Goal: Information Seeking & Learning: Learn about a topic

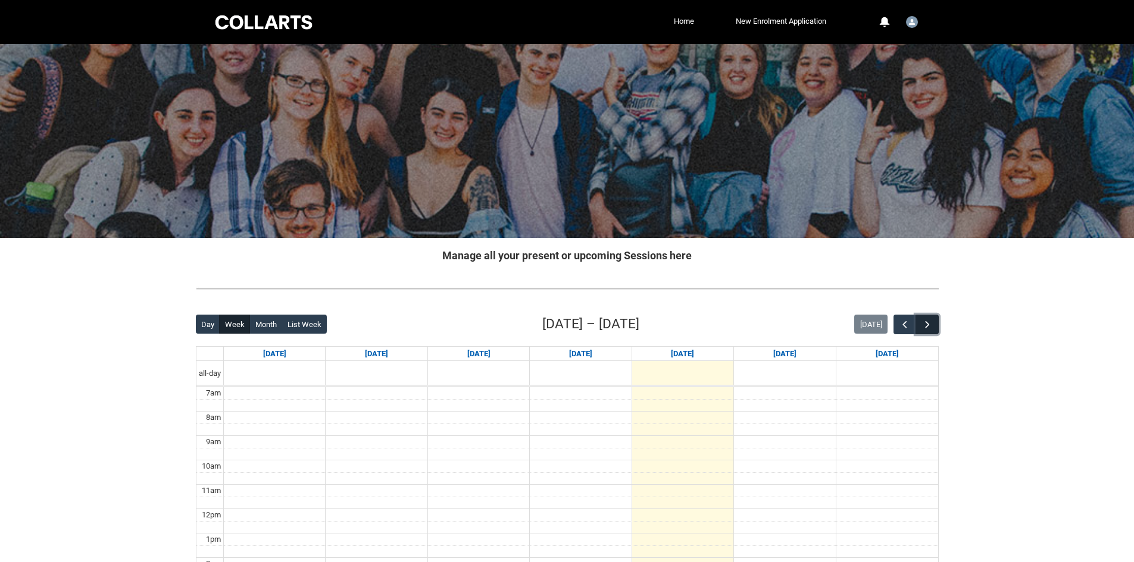
click at [938, 331] on button "button" at bounding box center [926, 325] width 23 height 20
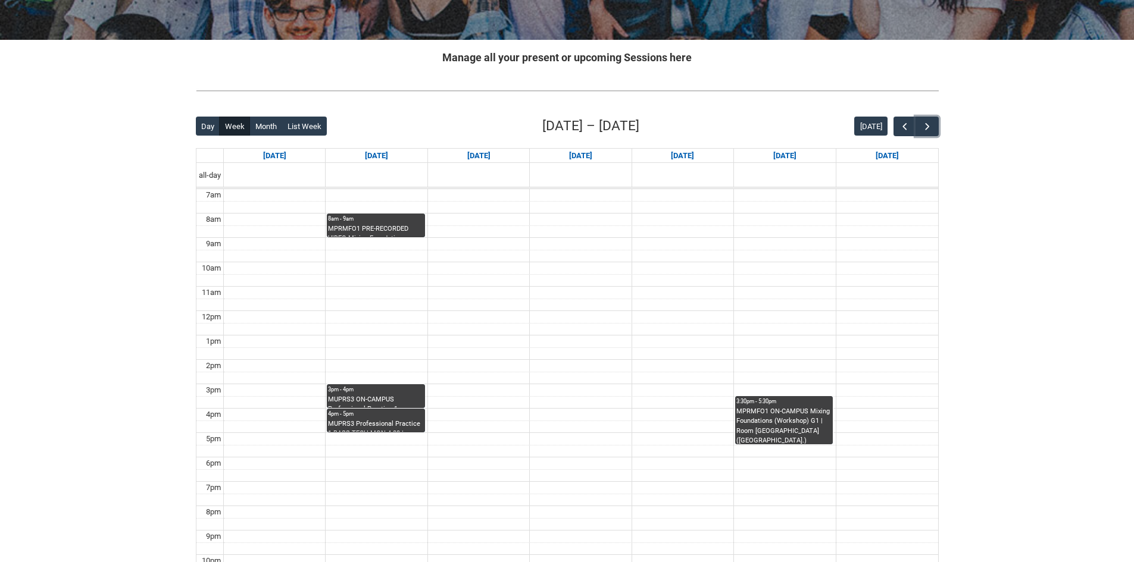
scroll to position [298, 0]
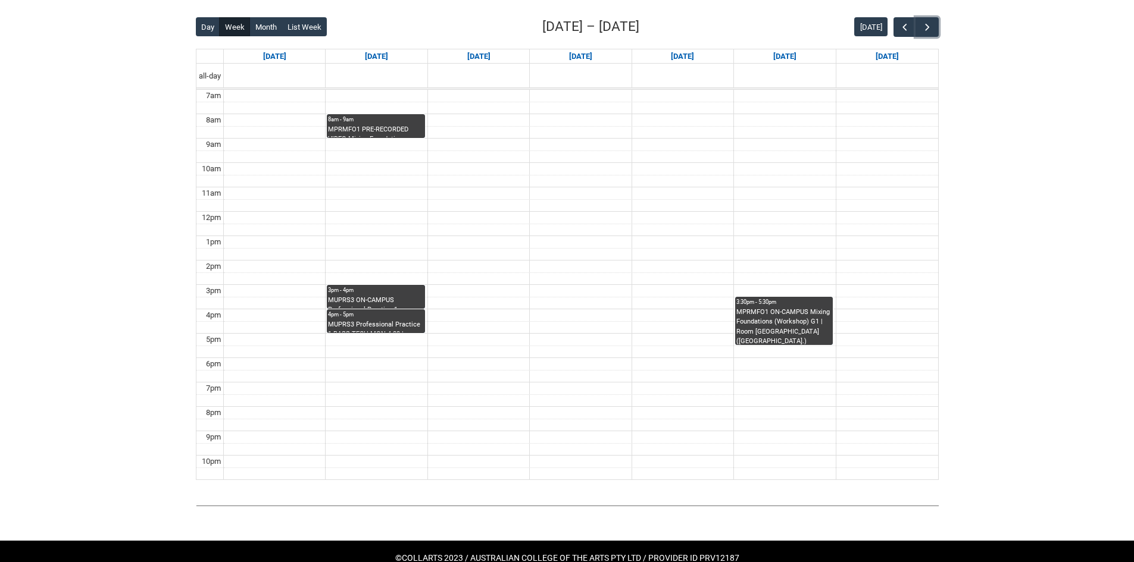
click at [378, 297] on div "MUPRS3 ON-CAMPUS Professional Practice 1 INSTRUMENTAL WORKSHOP STAGE 3 MON 3:00…" at bounding box center [375, 302] width 95 height 13
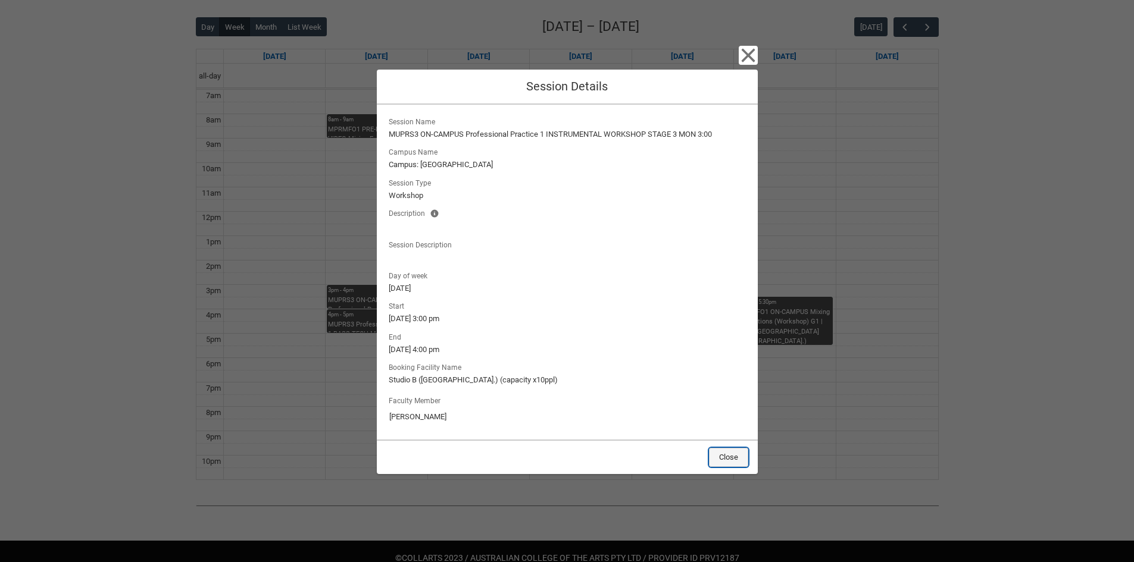
click at [741, 461] on button "Close" at bounding box center [728, 457] width 39 height 19
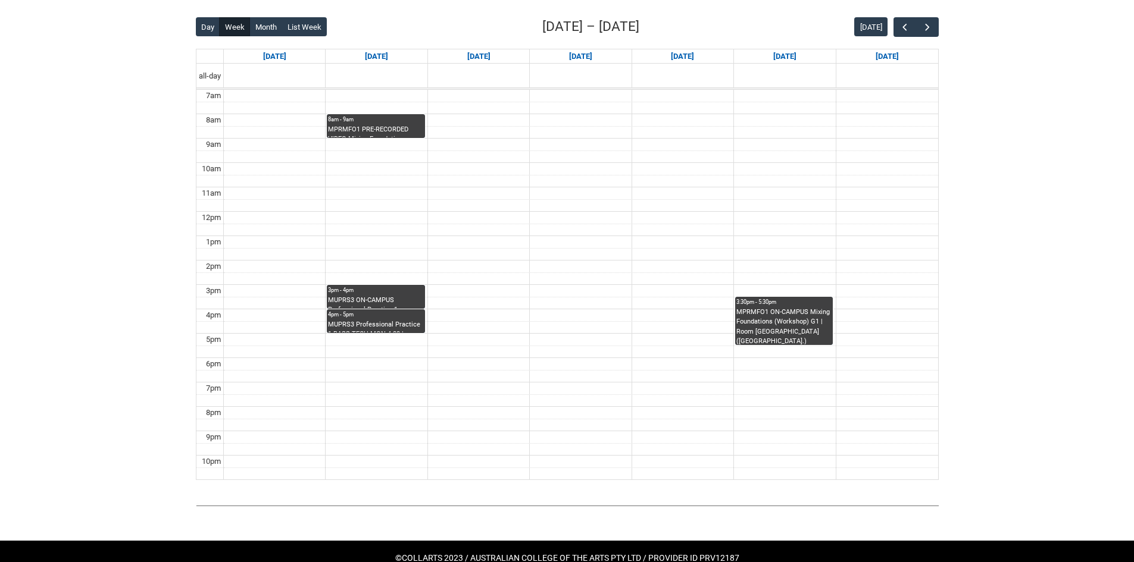
click at [782, 333] on div "Back Loading... This page should update in a few seconds... Day Week Month List…" at bounding box center [567, 249] width 743 height 464
click at [777, 323] on div "MPRMFO1 ON-CAMPUS Mixing Foundations (Workshop) G1 | Room [GEOGRAPHIC_DATA] ([G…" at bounding box center [783, 326] width 95 height 37
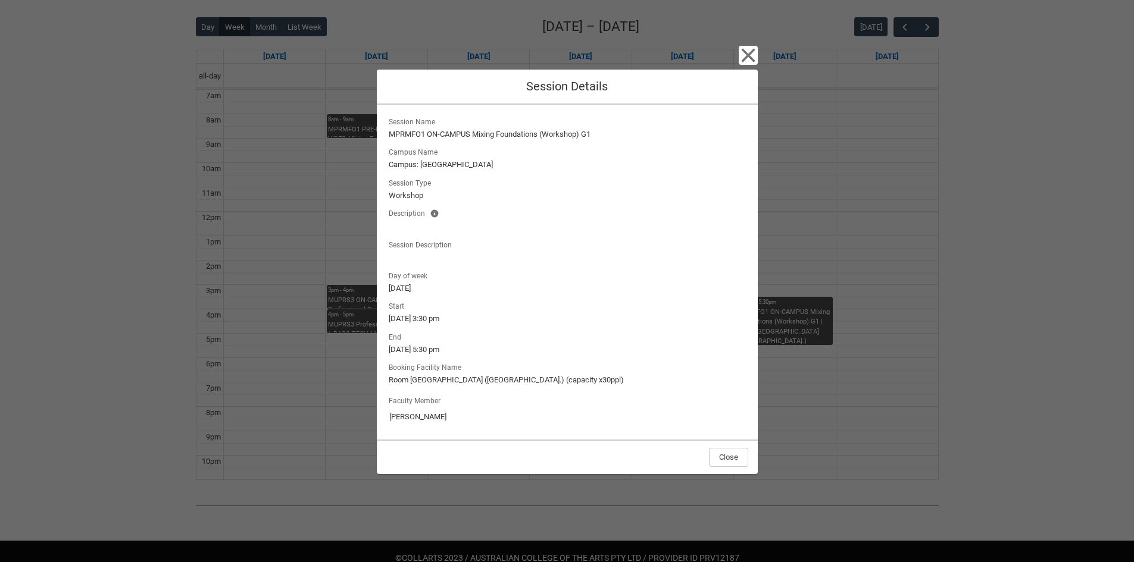
click at [726, 467] on div "Close" at bounding box center [567, 457] width 381 height 35
click at [726, 471] on div "Close" at bounding box center [567, 457] width 381 height 35
click at [732, 476] on div "Close Session Details Session Name MPRMFO1 ON-CAMPUS Mixing Foundations (Worksh…" at bounding box center [567, 281] width 381 height 562
click at [731, 464] on button "Close" at bounding box center [728, 457] width 39 height 19
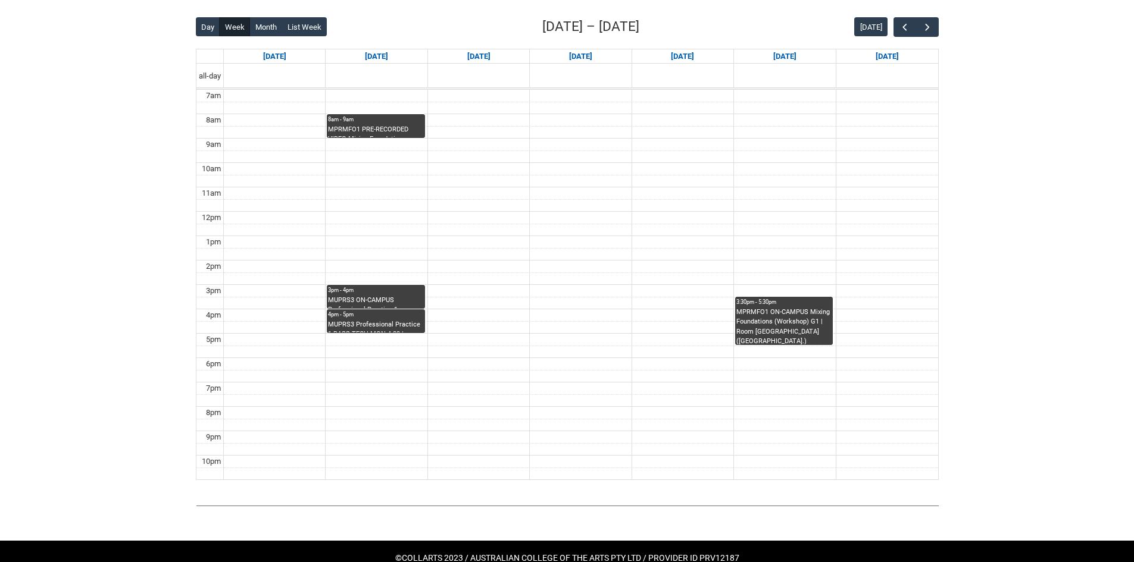
click at [352, 123] on div "8am - 9am" at bounding box center [375, 119] width 95 height 8
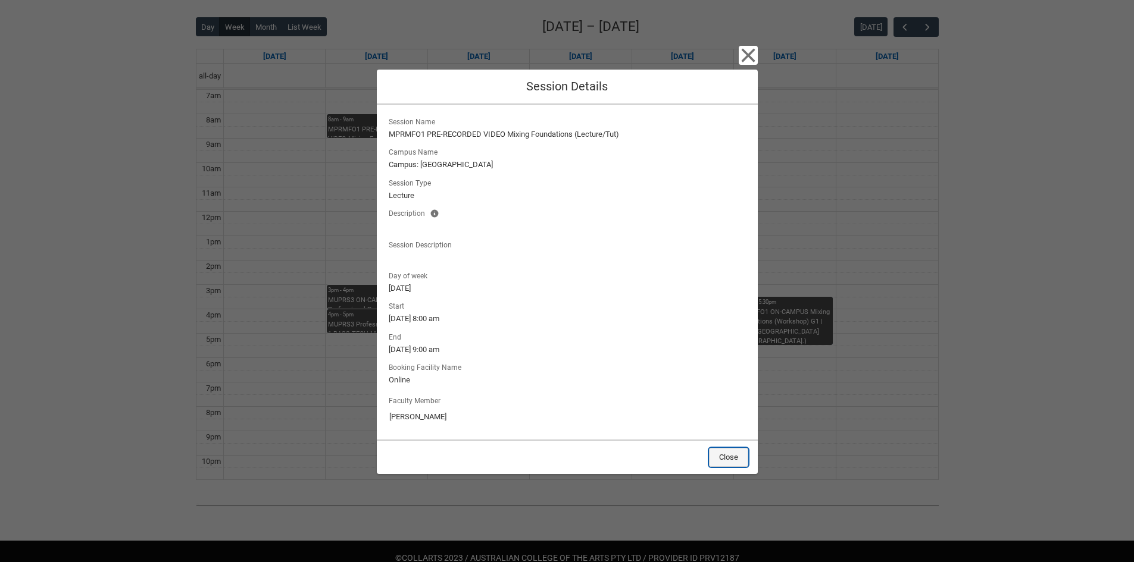
click at [732, 459] on button "Close" at bounding box center [728, 457] width 39 height 19
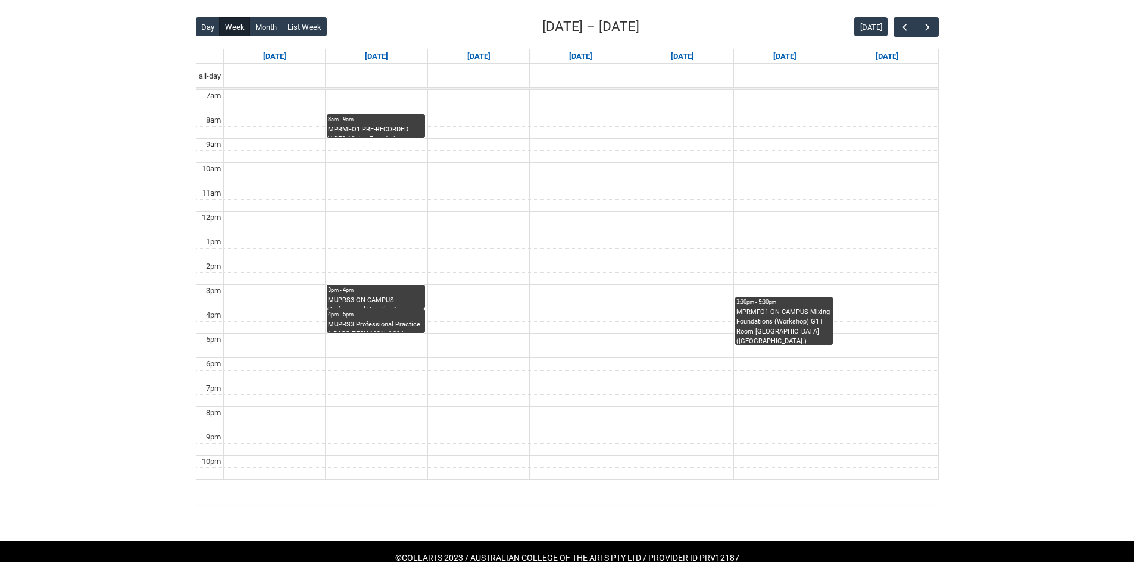
click at [358, 133] on div "MPRMFO1 PRE-RECORDED VIDEO Mixing Foundations (Lecture/Tut) | Online | [PERSON_…" at bounding box center [375, 131] width 95 height 13
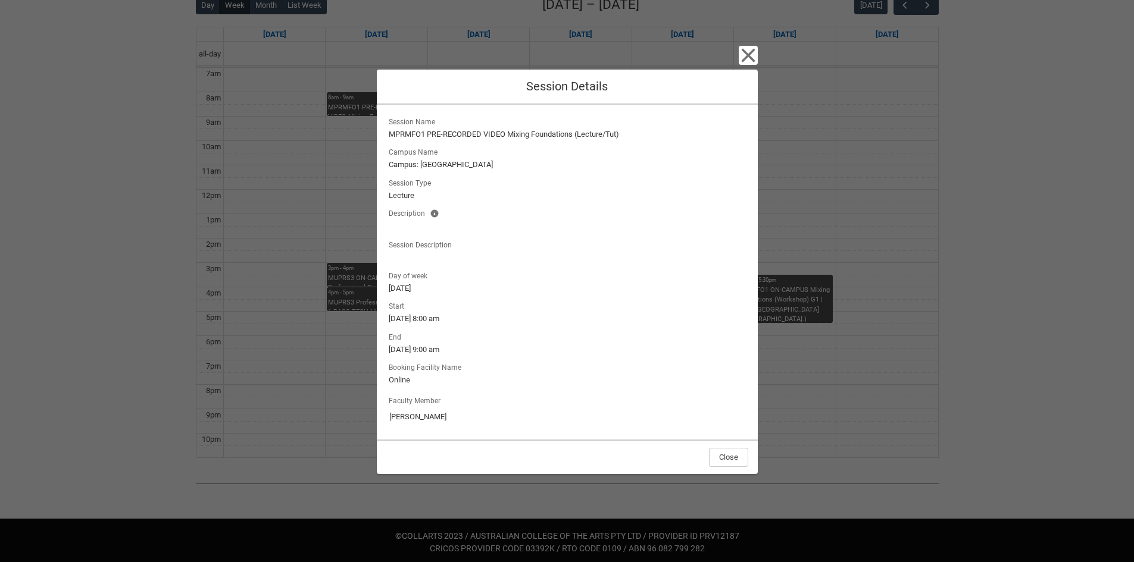
scroll to position [324, 0]
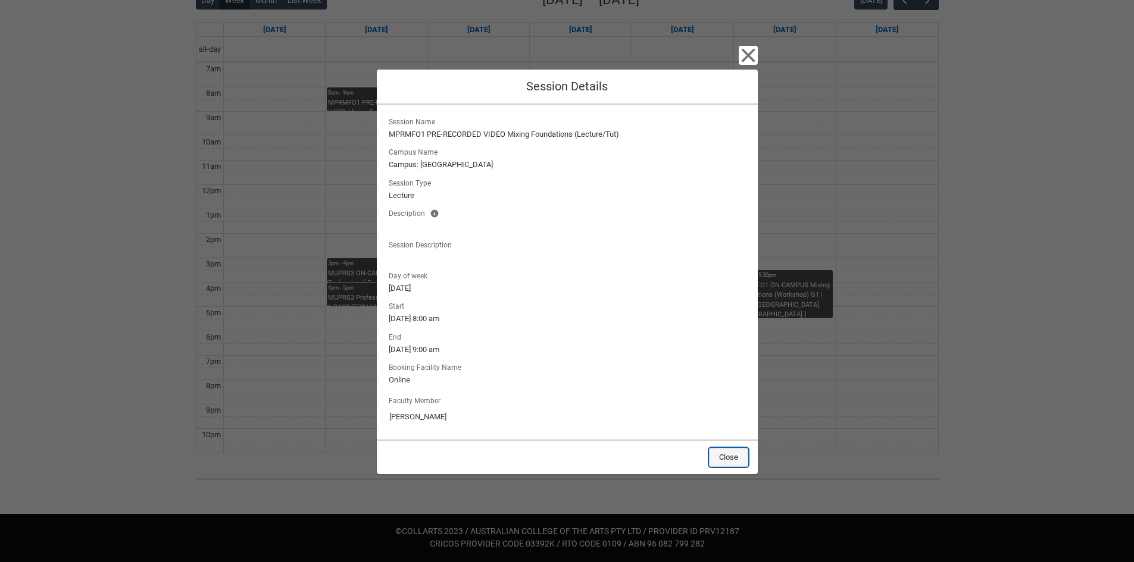
click at [721, 456] on button "Close" at bounding box center [728, 457] width 39 height 19
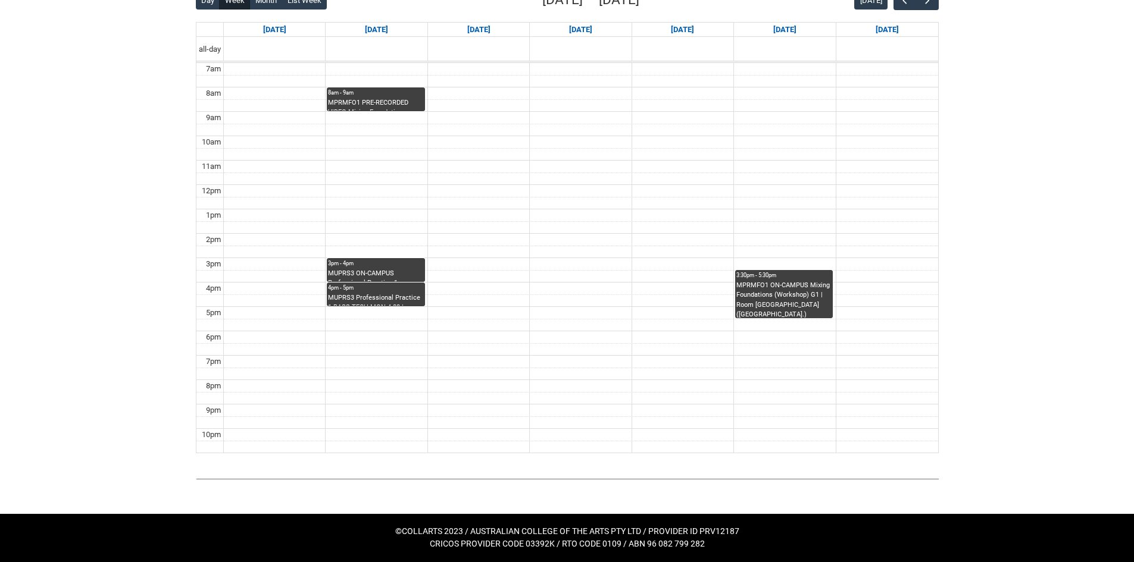
click at [377, 290] on div "4pm - 5pm" at bounding box center [375, 288] width 95 height 8
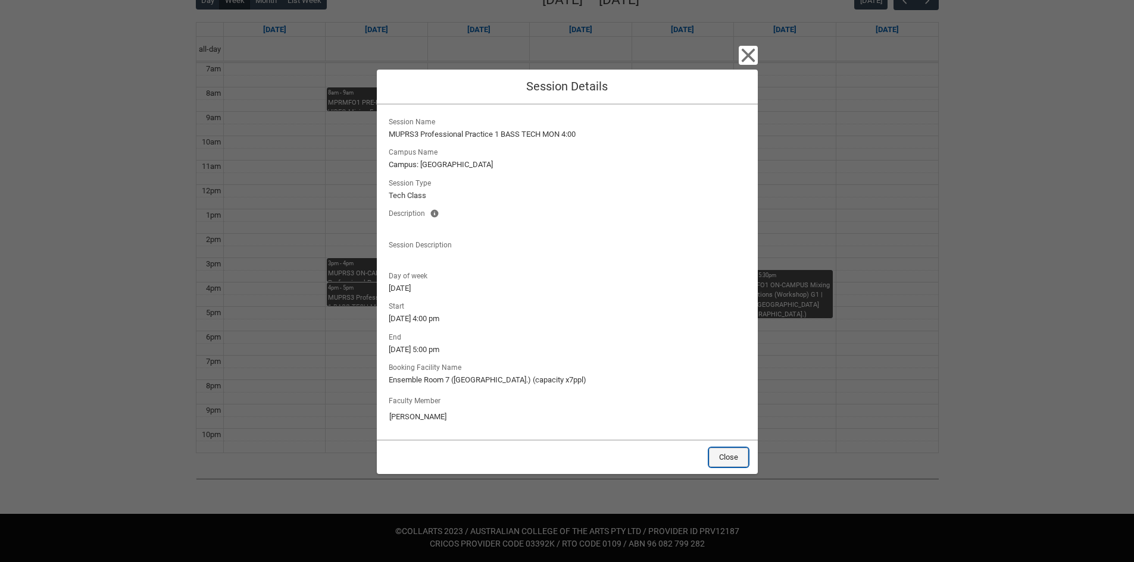
click at [737, 458] on button "Close" at bounding box center [728, 457] width 39 height 19
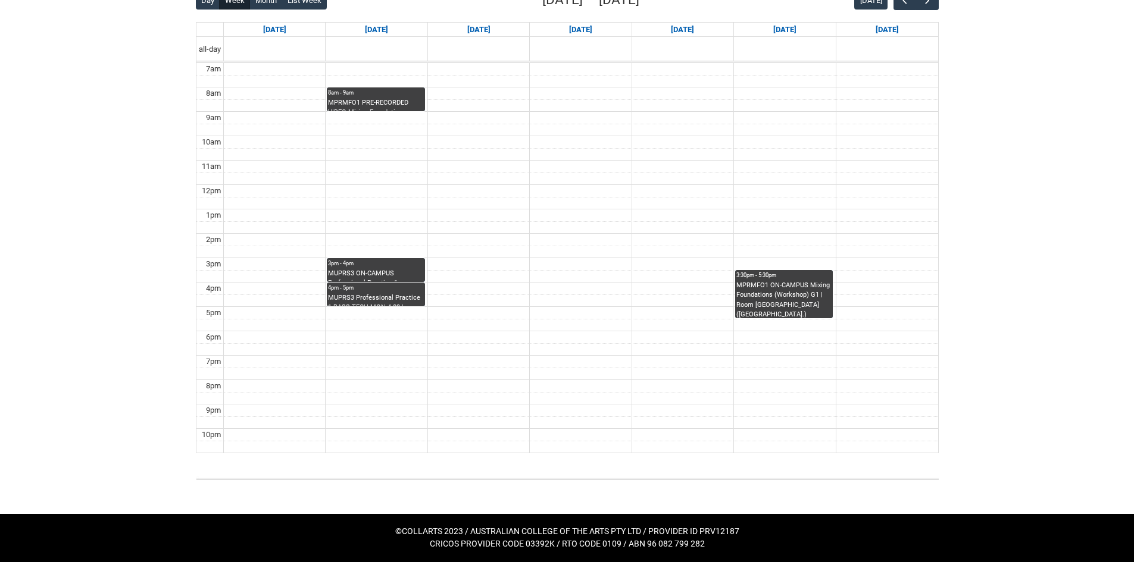
click at [383, 261] on div "3pm - 4pm" at bounding box center [375, 263] width 95 height 8
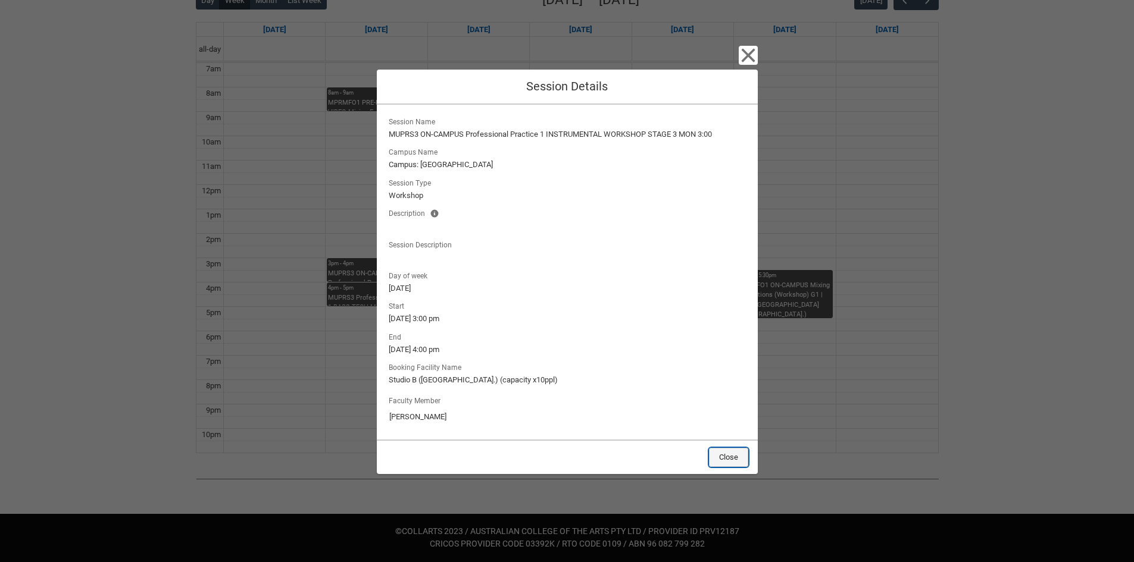
click at [740, 458] on button "Close" at bounding box center [728, 457] width 39 height 19
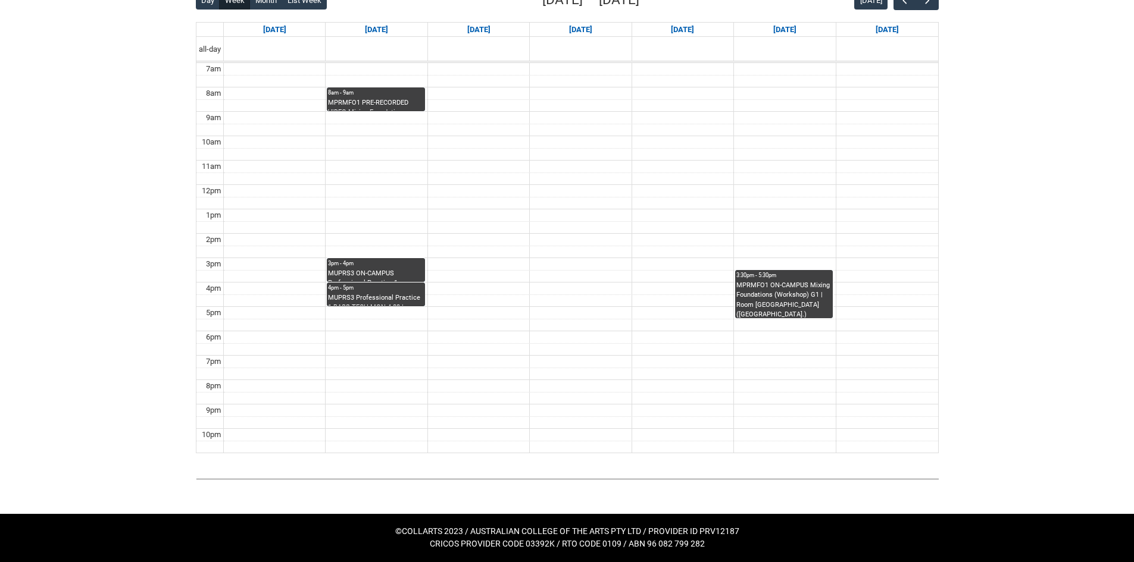
click at [375, 98] on div "MPRMFO1 PRE-RECORDED VIDEO Mixing Foundations (Lecture/Tut) | Online | [PERSON_…" at bounding box center [375, 104] width 95 height 13
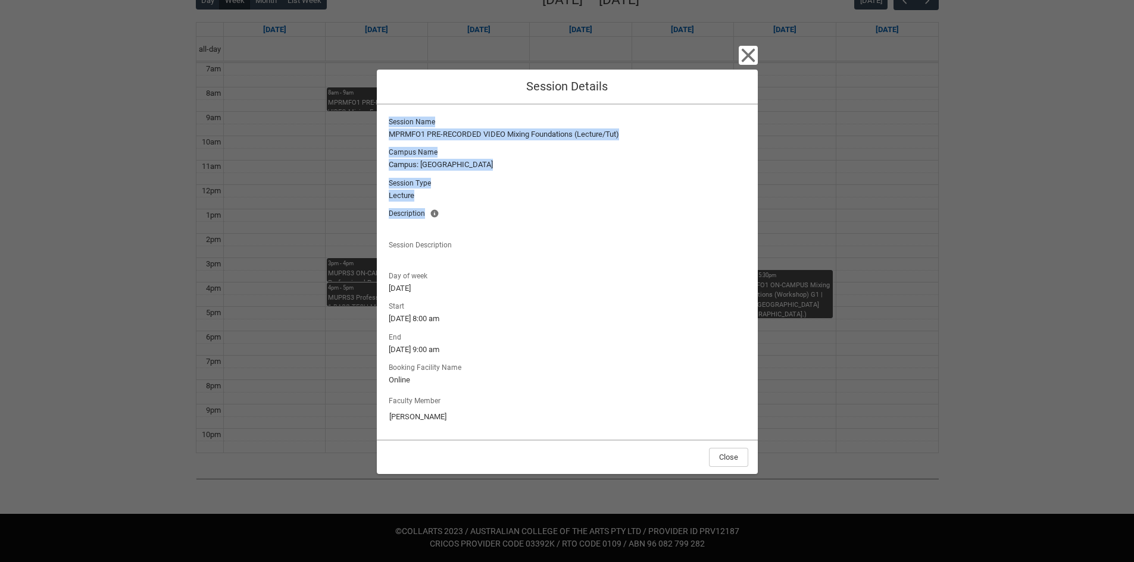
drag, startPoint x: 524, startPoint y: 202, endPoint x: 419, endPoint y: 114, distance: 137.3
click at [418, 114] on div "Session Name MPRMFO1 PRE-RECORDED VIDEO Mixing Foundations (Lecture/Tut) Campus…" at bounding box center [567, 188] width 362 height 149
click at [532, 192] on lightning-formatted-text "Lecture" at bounding box center [567, 196] width 357 height 12
drag, startPoint x: 510, startPoint y: 278, endPoint x: 403, endPoint y: 104, distance: 204.1
click at [403, 105] on div "Session Name MPRMFO1 PRE-RECORDED VIDEO Mixing Foundations (Lecture/Tut) Campus…" at bounding box center [567, 272] width 381 height 335
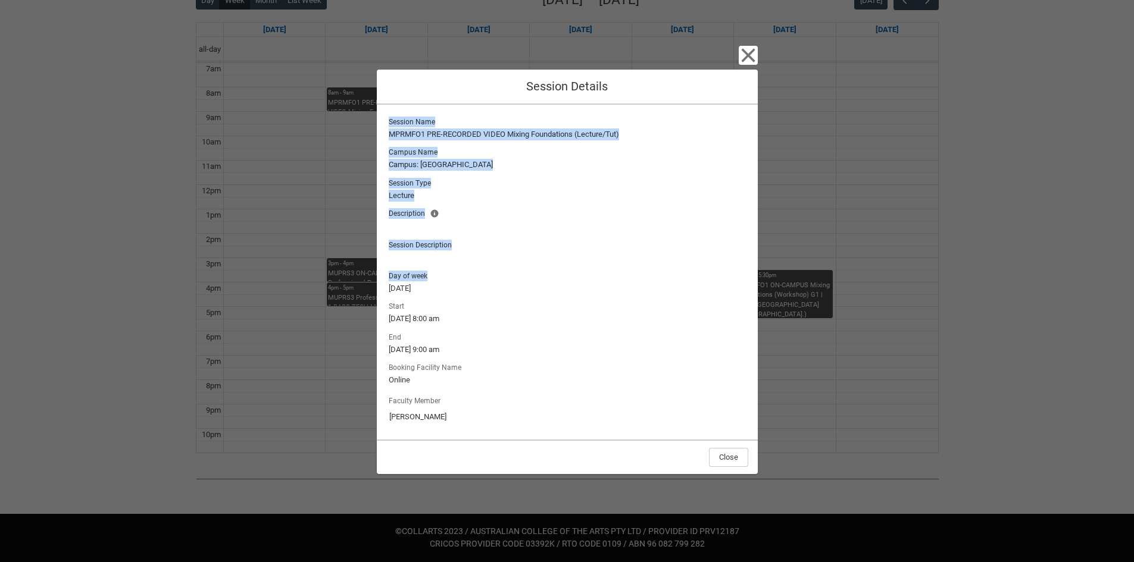
click at [506, 234] on div "Session Name MPRMFO1 PRE-RECORDED VIDEO Mixing Foundations (Lecture/Tut) Campus…" at bounding box center [567, 188] width 362 height 149
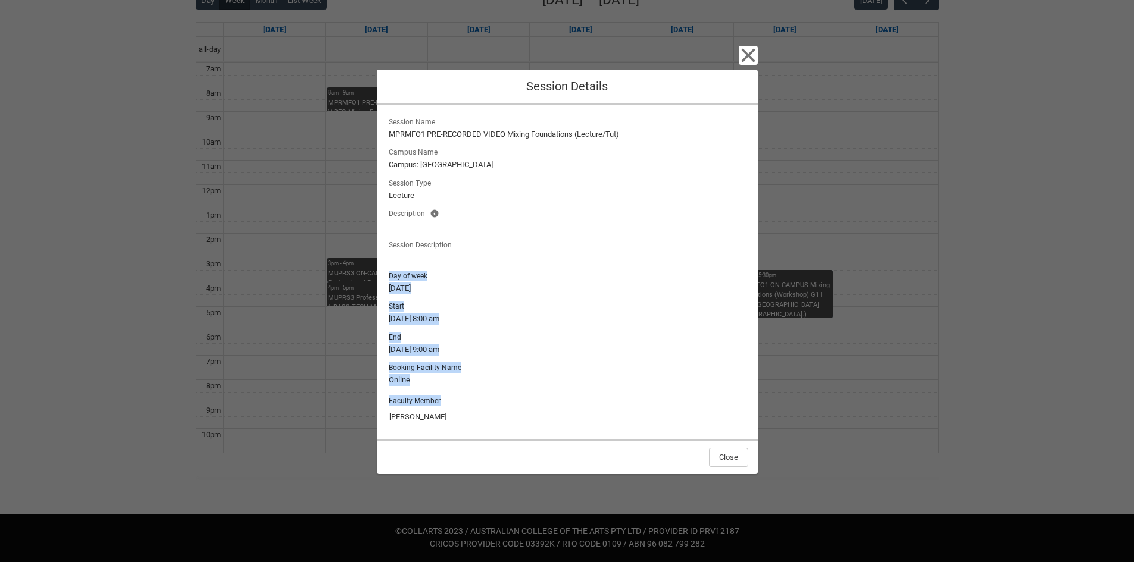
drag, startPoint x: 508, startPoint y: 406, endPoint x: 439, endPoint y: 256, distance: 165.3
click at [439, 256] on div "Session Name MPRMFO1 PRE-RECORDED VIDEO Mixing Foundations (Lecture/Tut) Campus…" at bounding box center [567, 272] width 362 height 316
click at [442, 266] on div "Session Name MPRMFO1 PRE-RECORDED VIDEO Mixing Foundations (Lecture/Tut) Campus…" at bounding box center [567, 272] width 362 height 316
drag, startPoint x: 491, startPoint y: 403, endPoint x: 459, endPoint y: 304, distance: 103.7
click at [460, 306] on div "Session Name MPRMFO1 PRE-RECORDED VIDEO Mixing Foundations (Lecture/Tut) Campus…" at bounding box center [567, 272] width 362 height 316
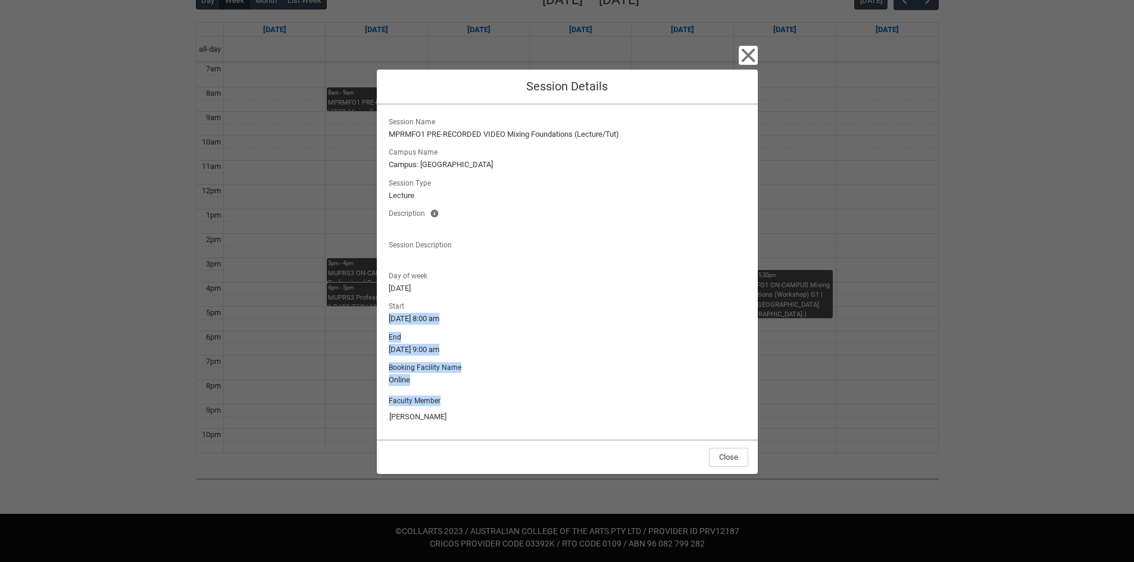
click at [459, 304] on lightning-output-field "Start [DATE] 8:00 am" at bounding box center [567, 312] width 362 height 26
drag, startPoint x: 463, startPoint y: 317, endPoint x: 486, endPoint y: 409, distance: 95.7
click at [486, 408] on div "Session Name MPRMFO1 PRE-RECORDED VIDEO Mixing Foundations (Lecture/Tut) Campus…" at bounding box center [567, 272] width 362 height 316
click at [486, 409] on input "[PERSON_NAME]" at bounding box center [567, 417] width 357 height 19
click at [490, 376] on lightning-formatted-text "Online" at bounding box center [567, 380] width 357 height 12
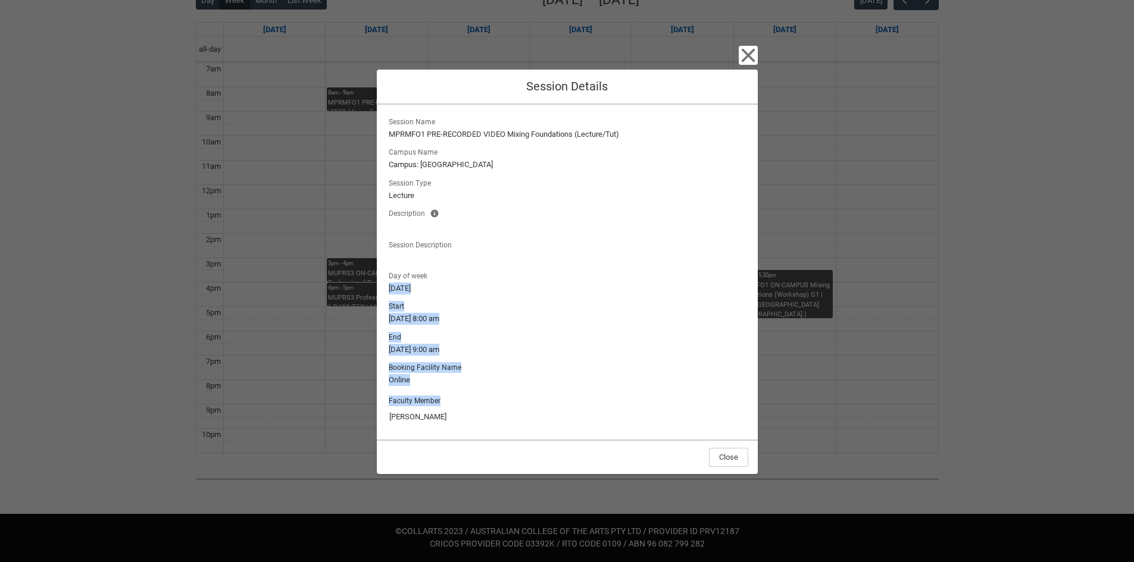
drag, startPoint x: 488, startPoint y: 389, endPoint x: 465, endPoint y: 277, distance: 114.3
click at [465, 277] on div "Session Name MPRMFO1 PRE-RECORDED VIDEO Mixing Foundations (Lecture/Tut) Campus…" at bounding box center [567, 272] width 362 height 316
click at [465, 277] on lightning-output-field "Day of week [DATE]" at bounding box center [567, 281] width 362 height 26
click at [474, 372] on lightning-output-field "Booking Facility Name Online" at bounding box center [567, 373] width 362 height 26
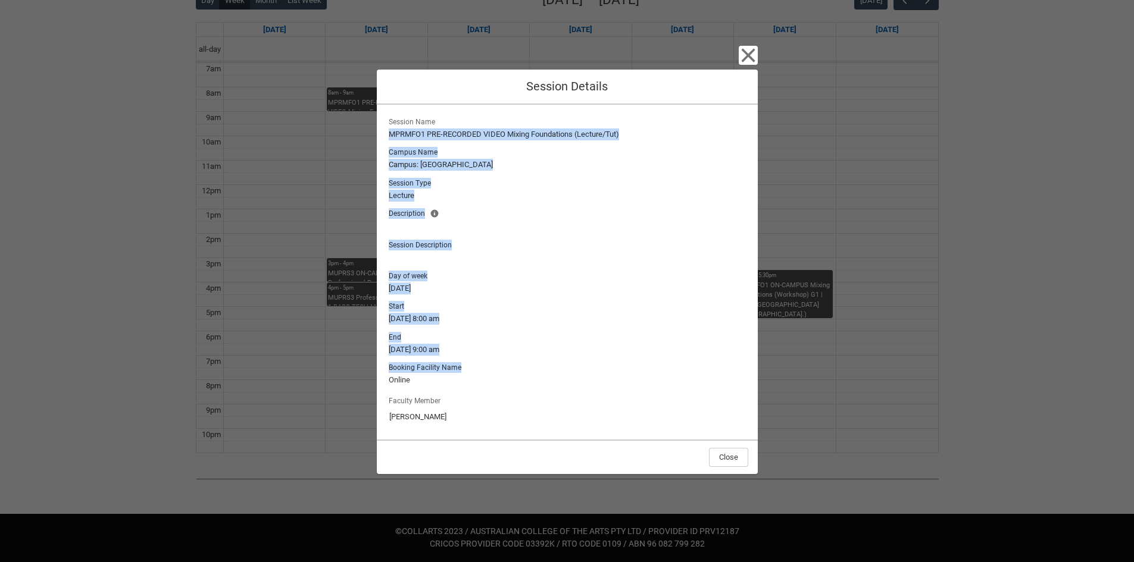
drag, startPoint x: 455, startPoint y: 116, endPoint x: 518, endPoint y: 364, distance: 256.2
click at [518, 364] on div "Session Name MPRMFO1 PRE-RECORDED VIDEO Mixing Foundations (Lecture/Tut) Campus…" at bounding box center [567, 272] width 362 height 316
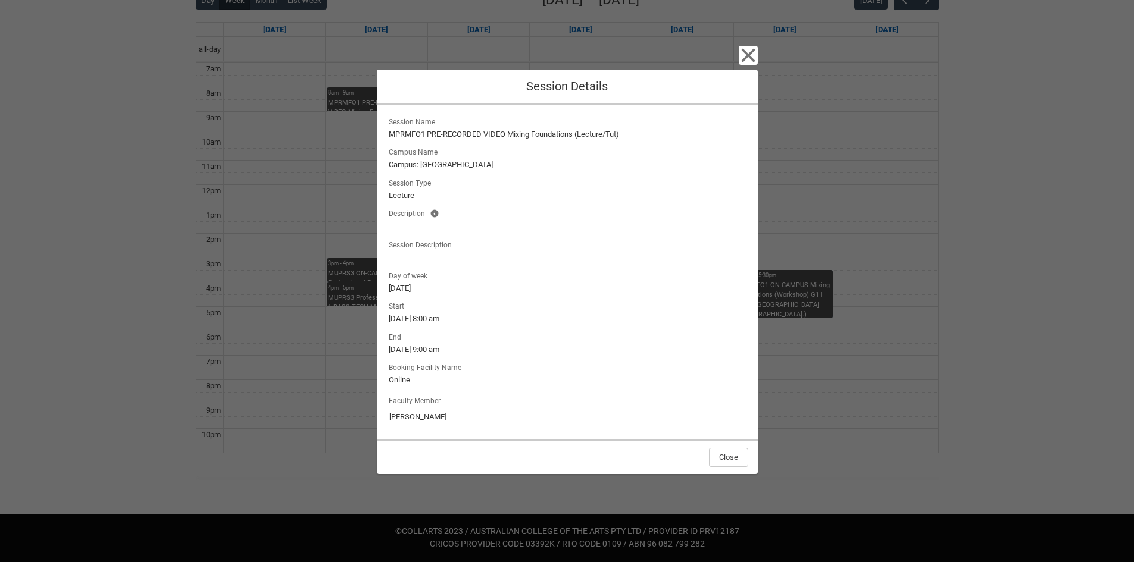
click at [518, 364] on lightning-output-field "Booking Facility Name Online" at bounding box center [567, 373] width 362 height 26
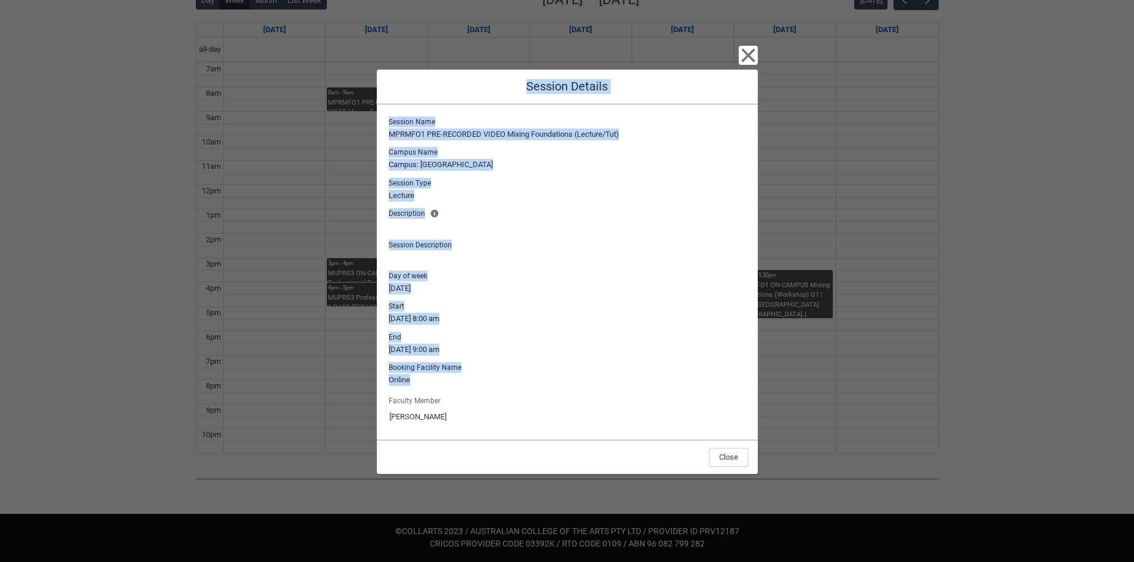
drag, startPoint x: 518, startPoint y: 376, endPoint x: 443, endPoint y: 99, distance: 286.7
click at [443, 99] on div "Close Session Details Session Name MPRMFO1 PRE-RECORDED VIDEO Mixing Foundation…" at bounding box center [567, 281] width 381 height 562
click at [443, 99] on div "Close Session Details" at bounding box center [567, 87] width 381 height 35
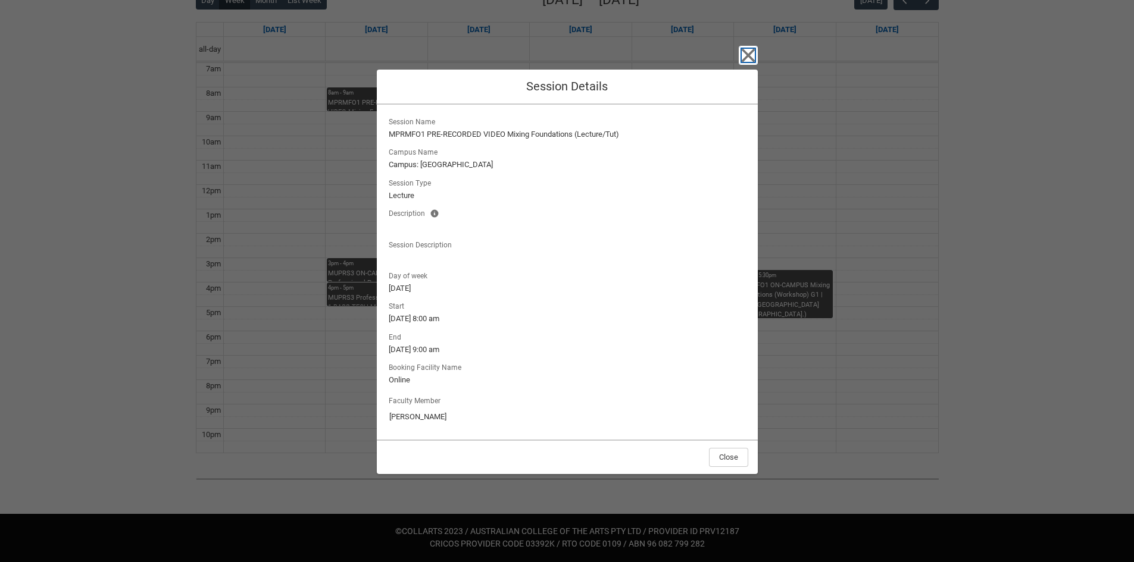
click at [752, 57] on icon "button" at bounding box center [747, 55] width 19 height 19
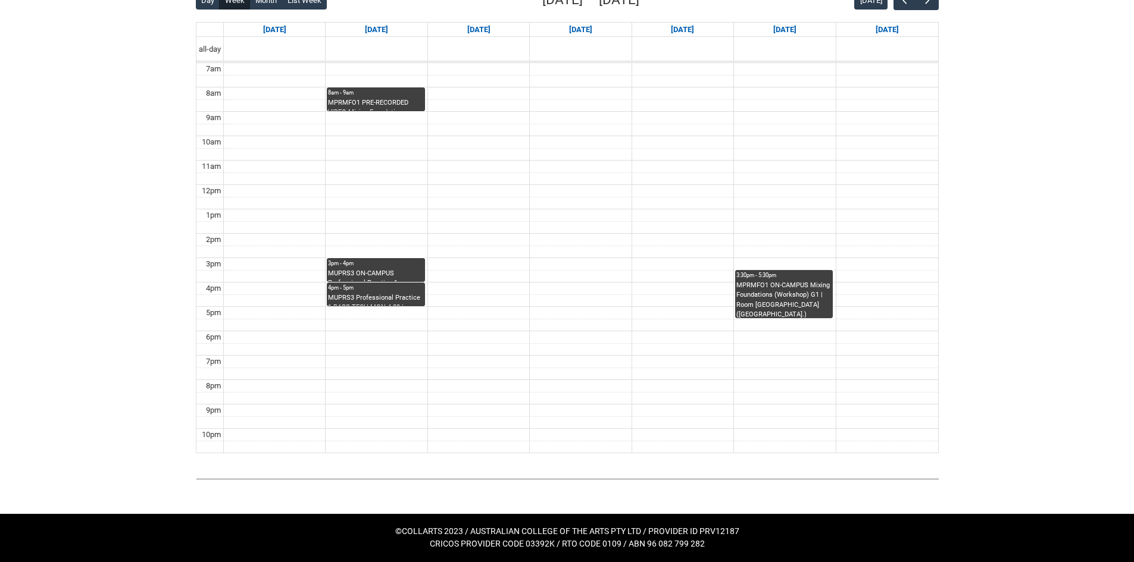
click at [763, 278] on div "3:30pm - 5:30pm" at bounding box center [783, 275] width 95 height 8
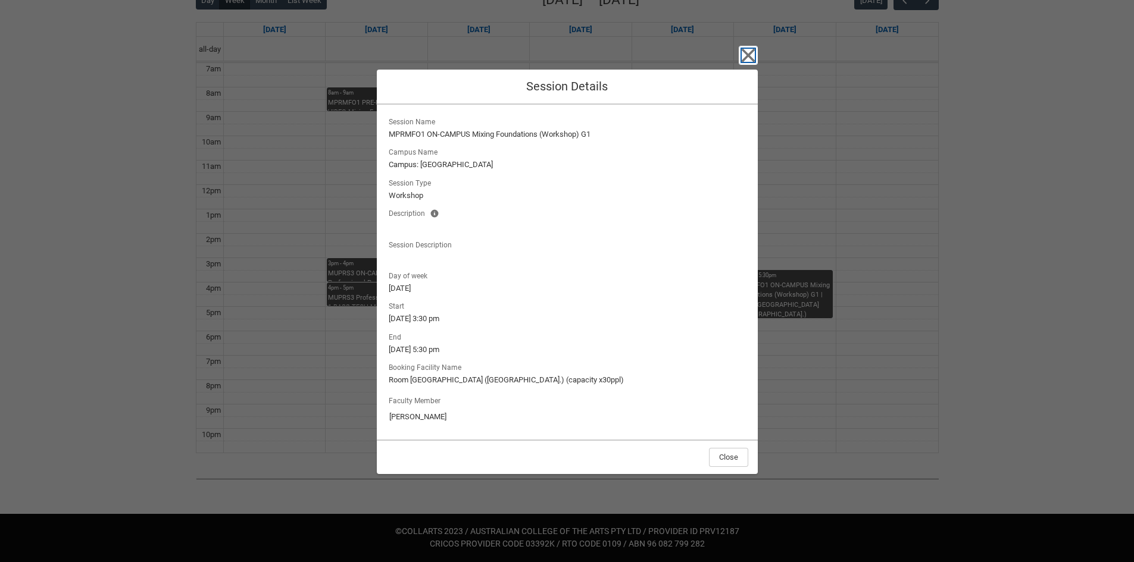
click at [746, 54] on icon "button" at bounding box center [748, 55] width 14 height 14
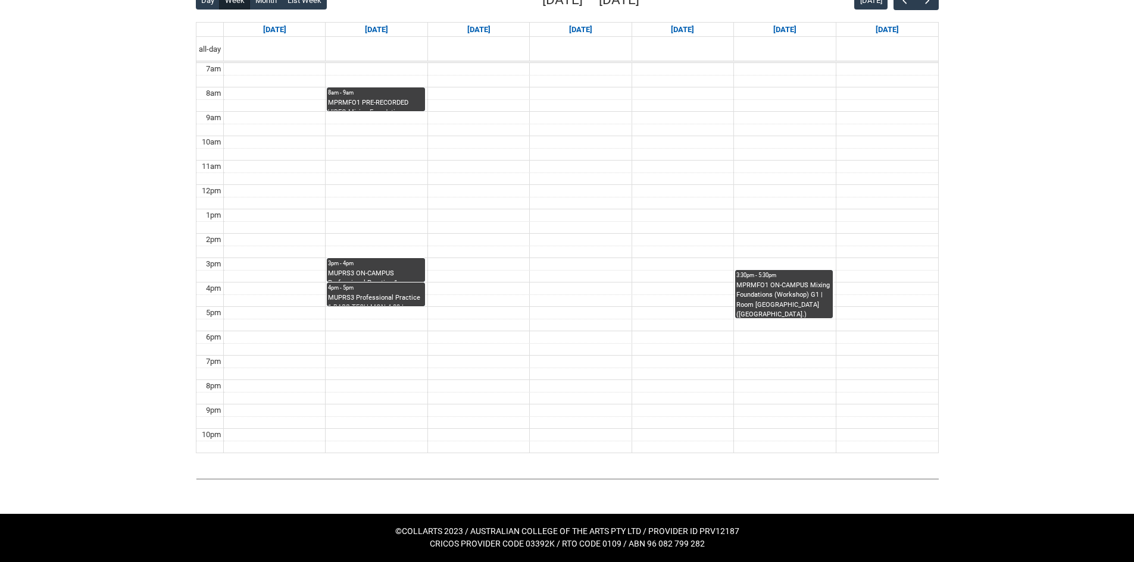
click at [367, 261] on div "3pm - 4pm" at bounding box center [375, 263] width 95 height 8
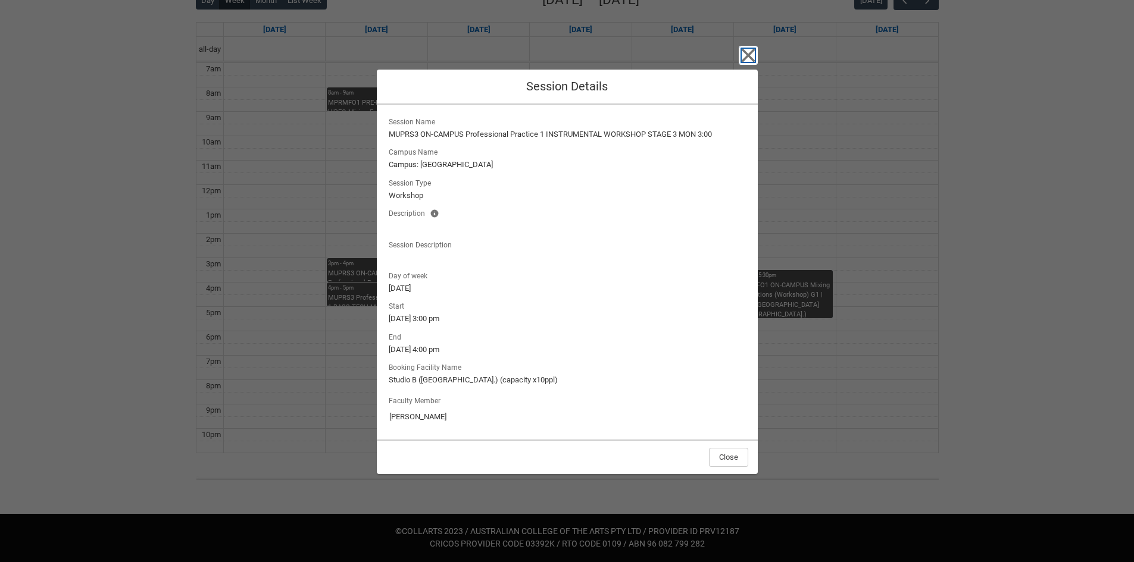
click at [748, 54] on icon "button" at bounding box center [748, 55] width 14 height 14
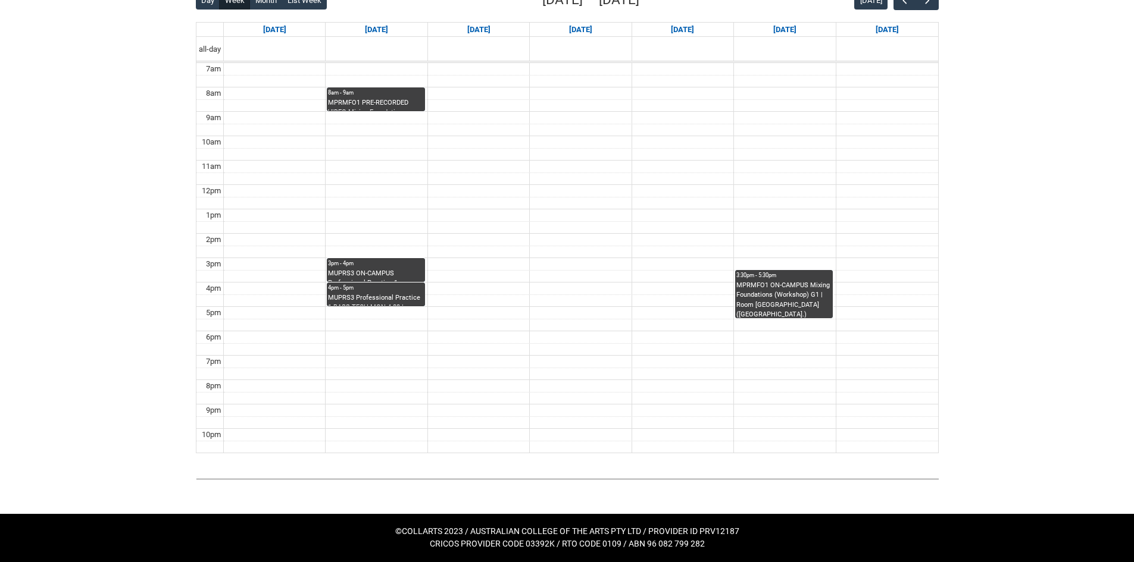
click at [381, 107] on div "MPRMFO1 PRE-RECORDED VIDEO Mixing Foundations (Lecture/Tut) | Online | [PERSON_…" at bounding box center [375, 104] width 95 height 13
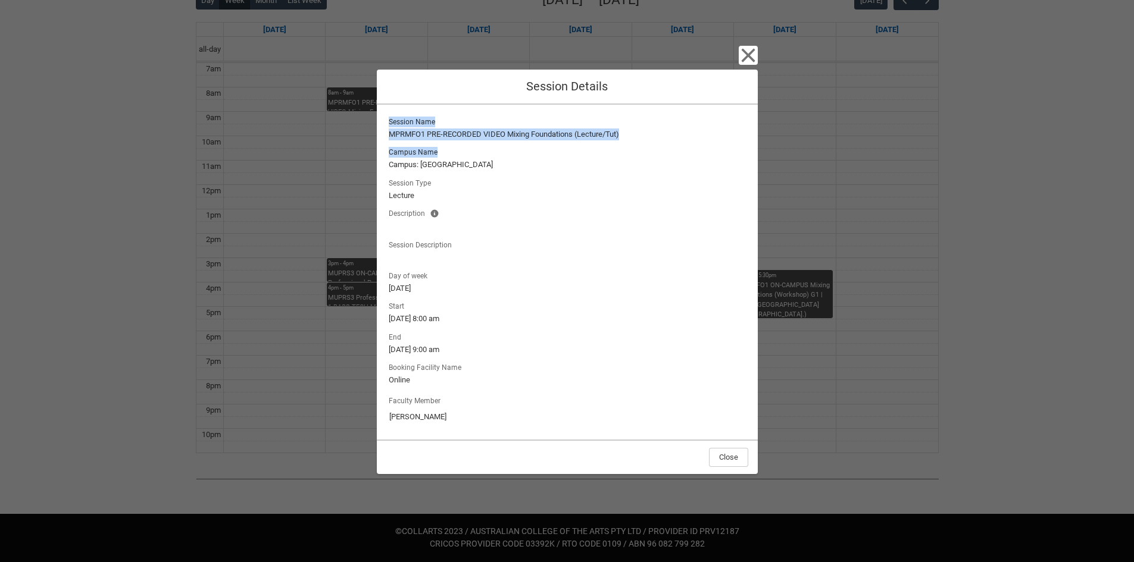
drag, startPoint x: 388, startPoint y: 119, endPoint x: 502, endPoint y: 155, distance: 119.1
click at [502, 155] on div "Session Name MPRMFO1 PRE-RECORDED VIDEO Mixing Foundations (Lecture/Tut) Campus…" at bounding box center [567, 188] width 362 height 149
click at [502, 155] on lightning-output-field "Campus Name Campus: [GEOGRAPHIC_DATA]" at bounding box center [567, 158] width 362 height 26
drag, startPoint x: 388, startPoint y: 114, endPoint x: 492, endPoint y: 328, distance: 238.2
click at [492, 328] on div "Session Name MPRMFO1 PRE-RECORDED VIDEO Mixing Foundations (Lecture/Tut) Campus…" at bounding box center [567, 272] width 381 height 335
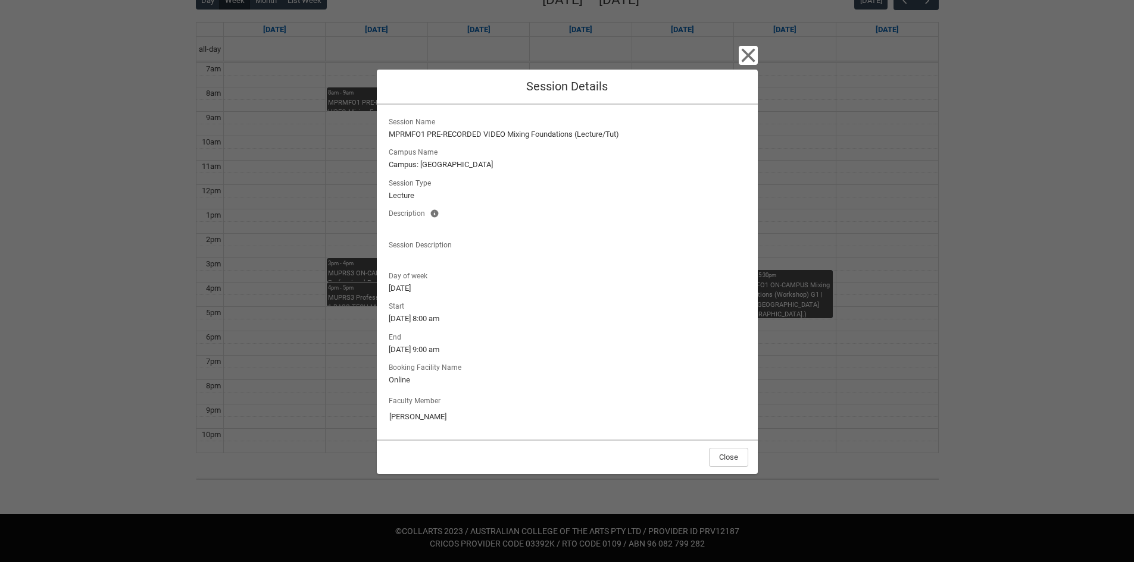
click at [492, 328] on div "Start [DATE] 8:00 am End [DATE] 9:00 am Booking Facility Name Online" at bounding box center [567, 342] width 362 height 87
click at [751, 55] on icon "button" at bounding box center [747, 55] width 19 height 19
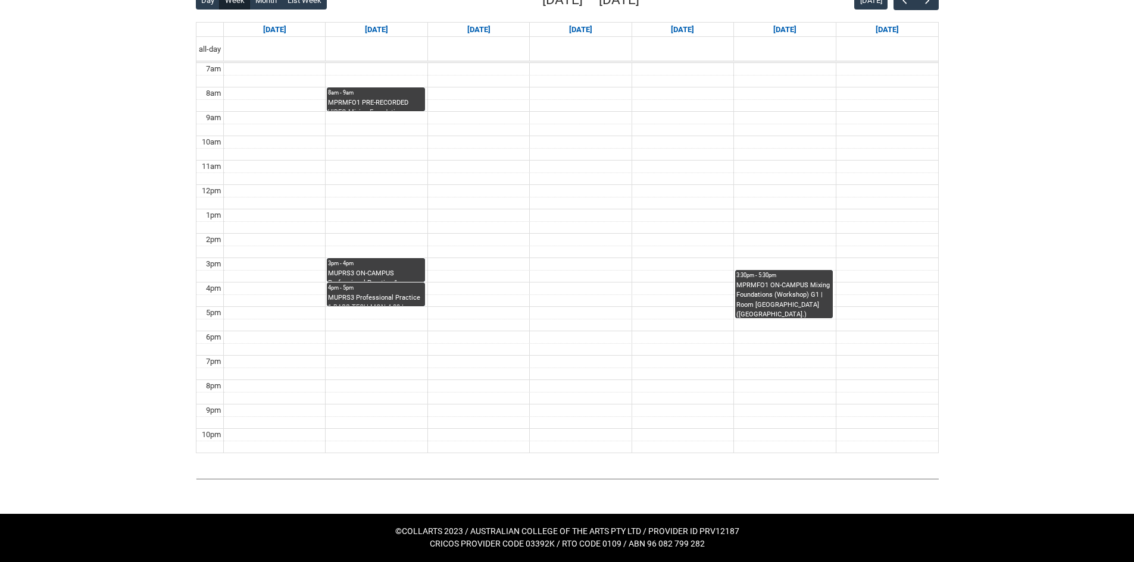
click at [397, 270] on div "MUPRS3 ON-CAMPUS Professional Practice 1 INSTRUMENTAL WORKSHOP STAGE 3 MON 3:00…" at bounding box center [375, 275] width 95 height 13
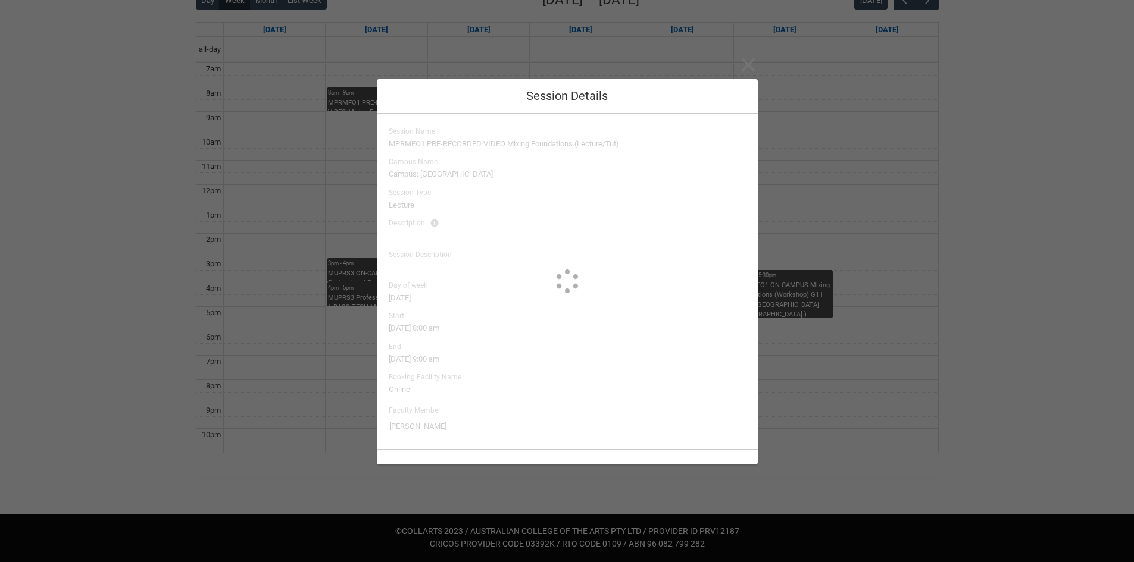
type input "[PERSON_NAME]"
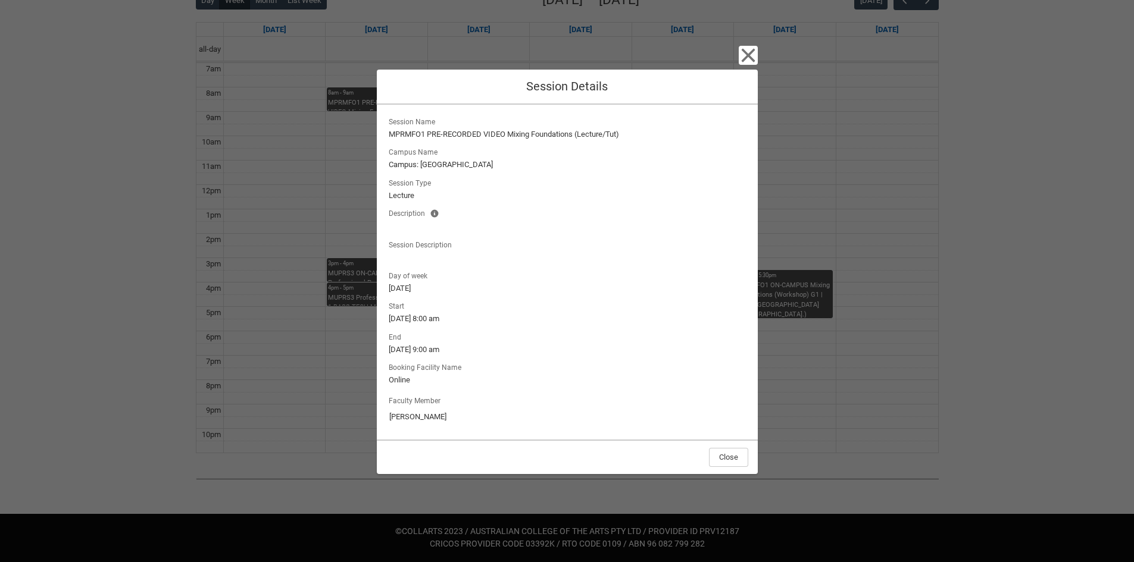
drag, startPoint x: 326, startPoint y: 295, endPoint x: 341, endPoint y: 298, distance: 15.2
click at [326, 296] on div "Close Session Details Session Name MPRMFO1 PRE-RECORDED VIDEO Mixing Foundation…" at bounding box center [567, 281] width 1134 height 562
click at [372, 303] on div "Close Session Details Session Name MPRMFO1 PRE-RECORDED VIDEO Mixing Foundation…" at bounding box center [567, 281] width 1134 height 562
click at [352, 300] on div "Close Session Details Session Name MUPRS3 ON-CAMPUS Professional Practice 1 INS…" at bounding box center [567, 281] width 1134 height 562
click at [752, 52] on icon "button" at bounding box center [747, 55] width 19 height 19
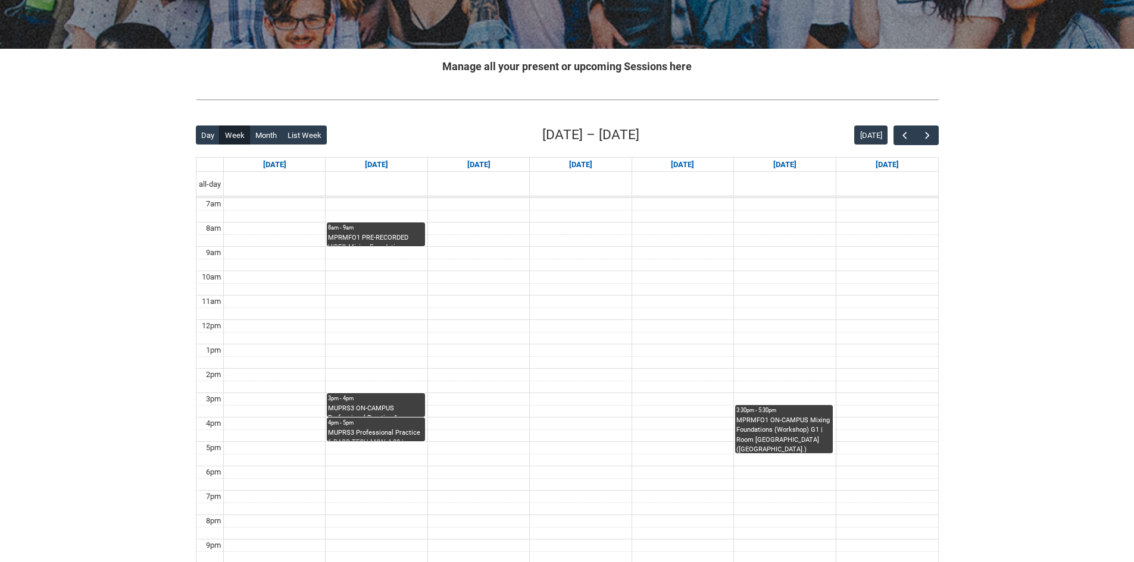
scroll to position [198, 0]
